Goal: Information Seeking & Learning: Learn about a topic

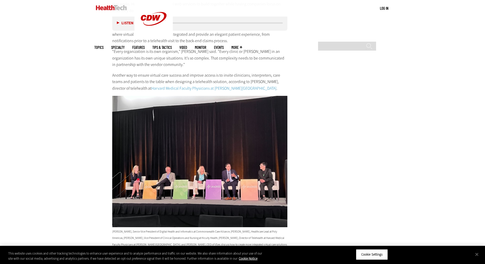
scroll to position [1137, 0]
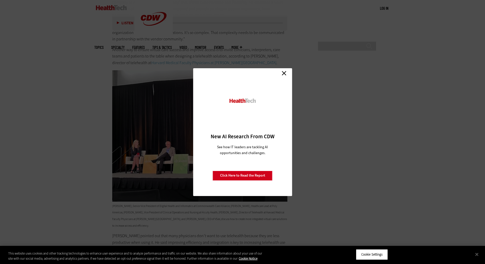
click at [285, 71] on link "Close" at bounding box center [284, 74] width 8 height 8
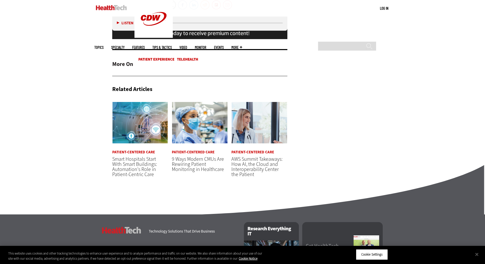
scroll to position [1597, 0]
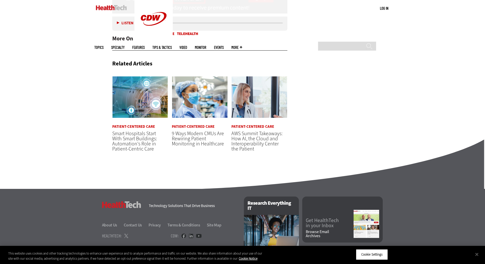
click at [127, 132] on span "Smart Hospitals Start With Smart Buildings: Automation's Role in Patient-Centri…" at bounding box center [134, 141] width 45 height 22
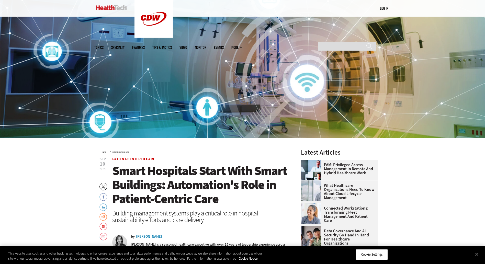
scroll to position [205, 0]
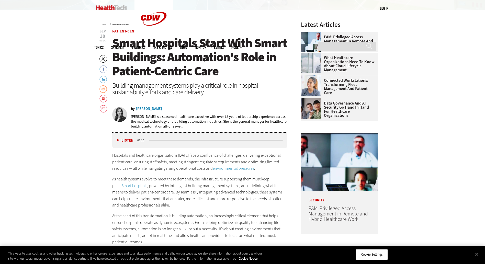
click at [121, 140] on button "Listen" at bounding box center [125, 141] width 17 height 4
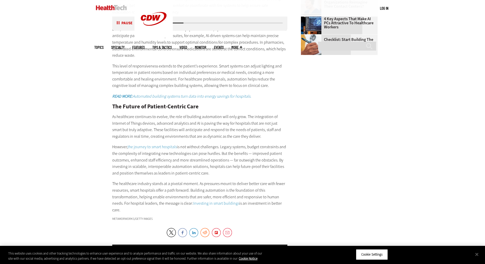
scroll to position [716, 0]
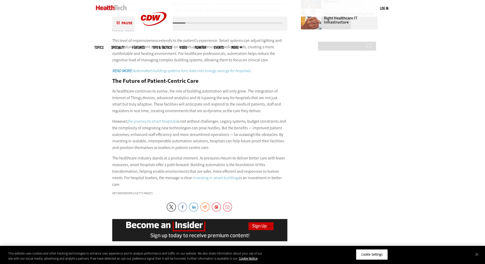
click at [149, 119] on link "the journey to smart hospitals" at bounding box center [152, 121] width 49 height 5
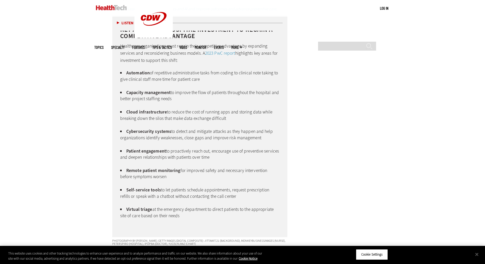
scroll to position [1304, 0]
